Goal: Information Seeking & Learning: Learn about a topic

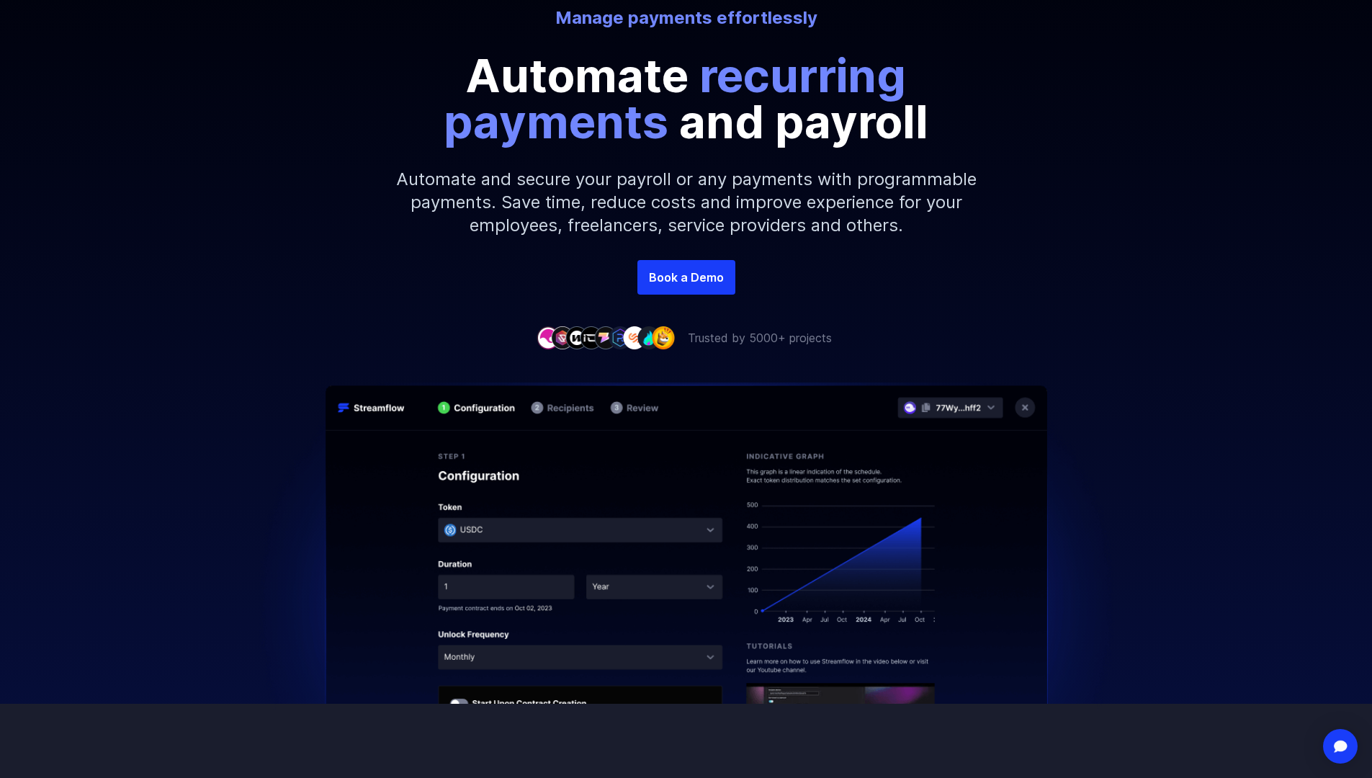
scroll to position [72, 0]
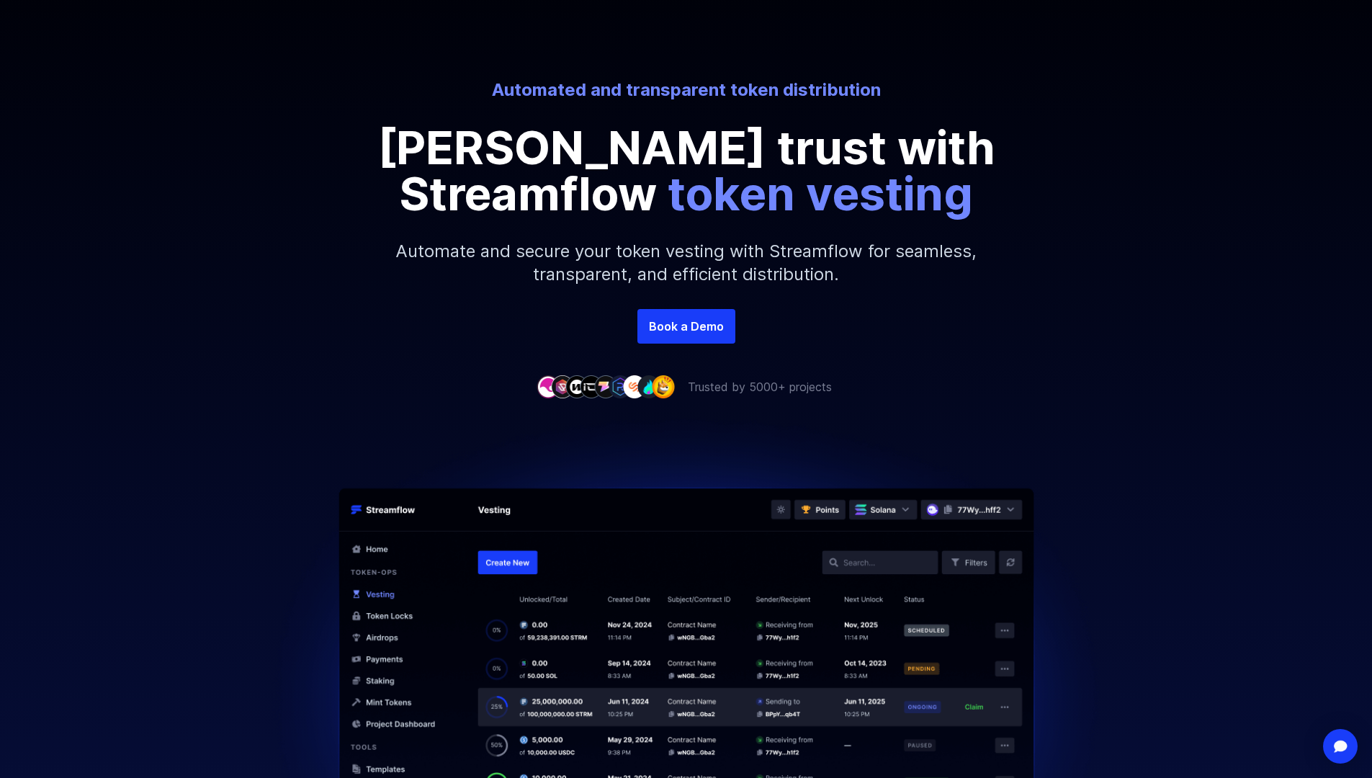
scroll to position [144, 0]
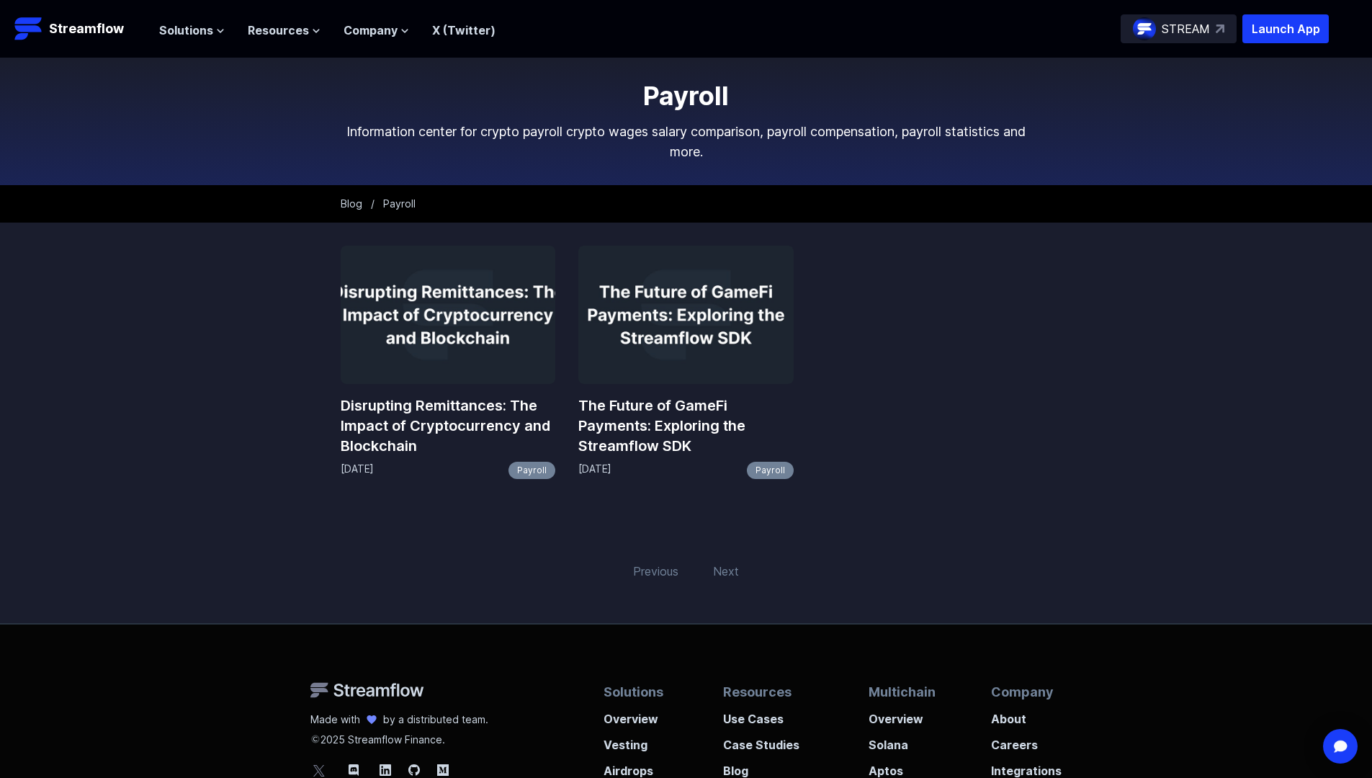
scroll to position [72, 0]
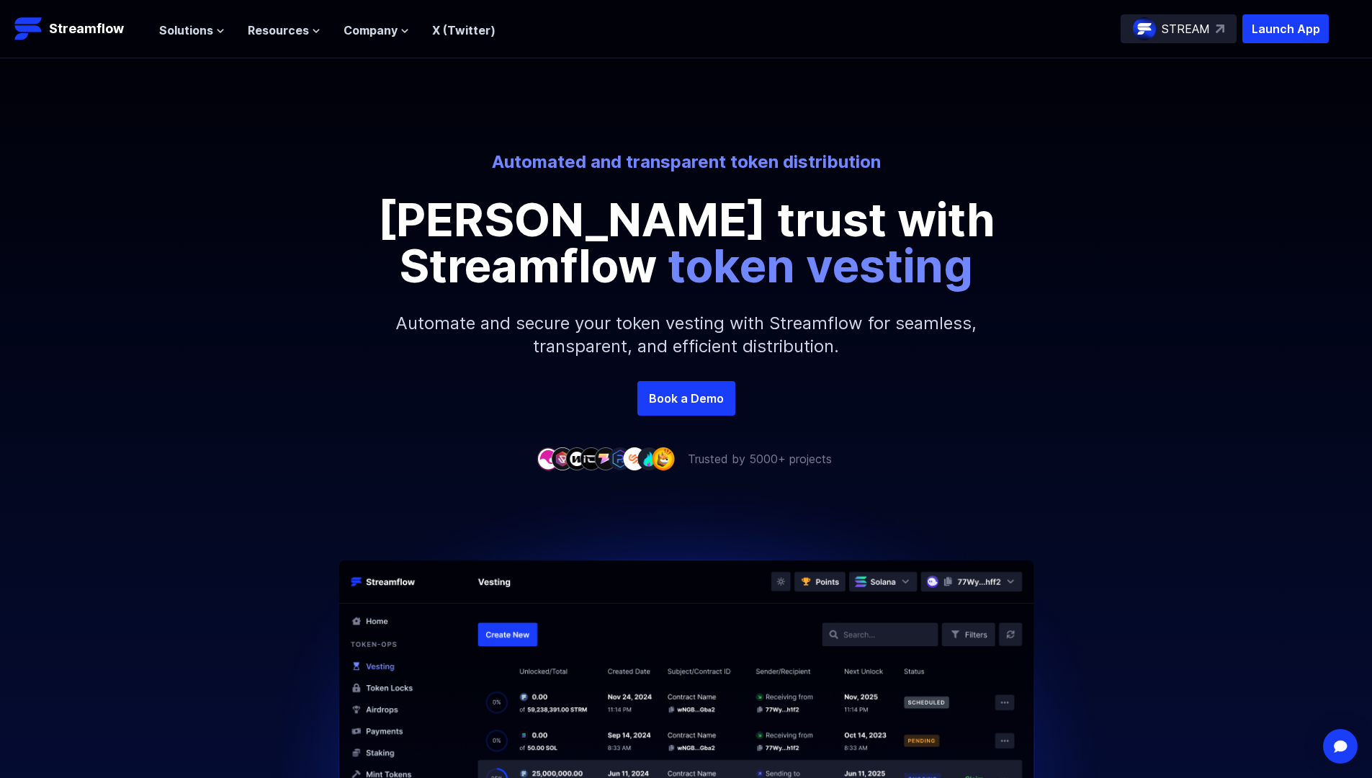
scroll to position [72, 0]
